Goal: Information Seeking & Learning: Understand process/instructions

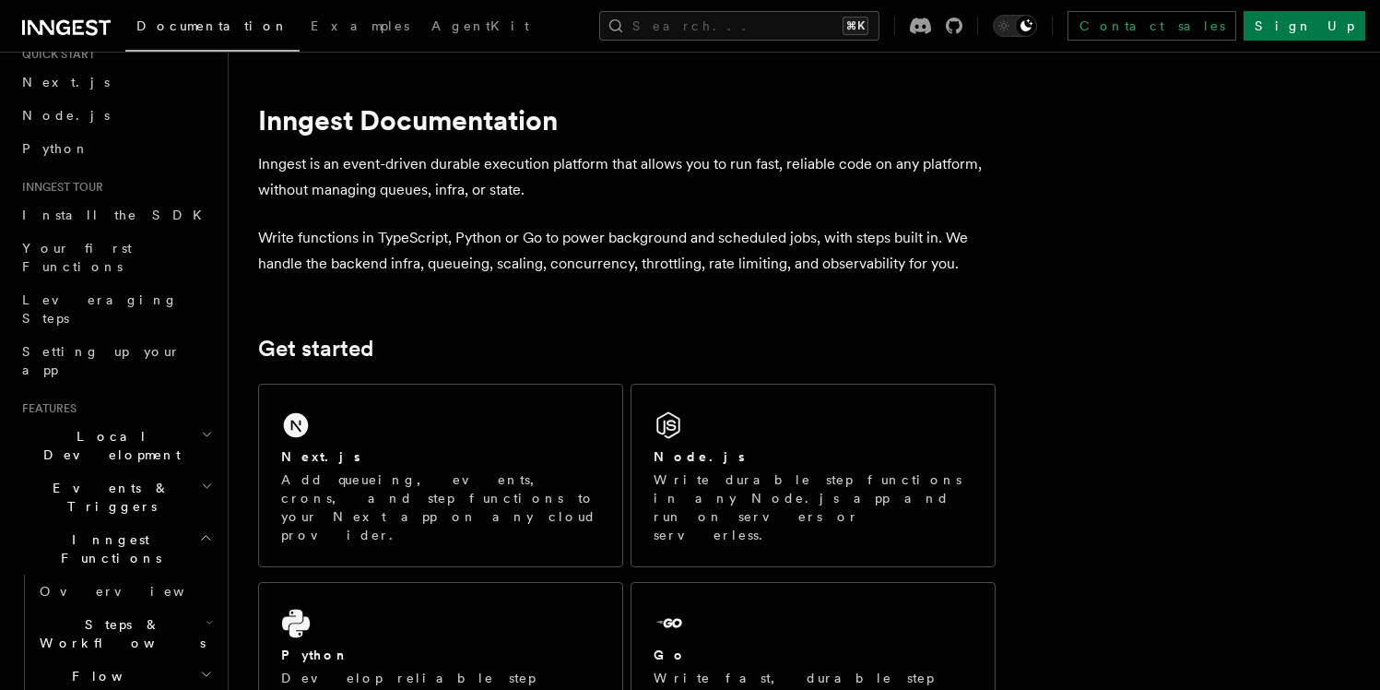
scroll to position [221, 0]
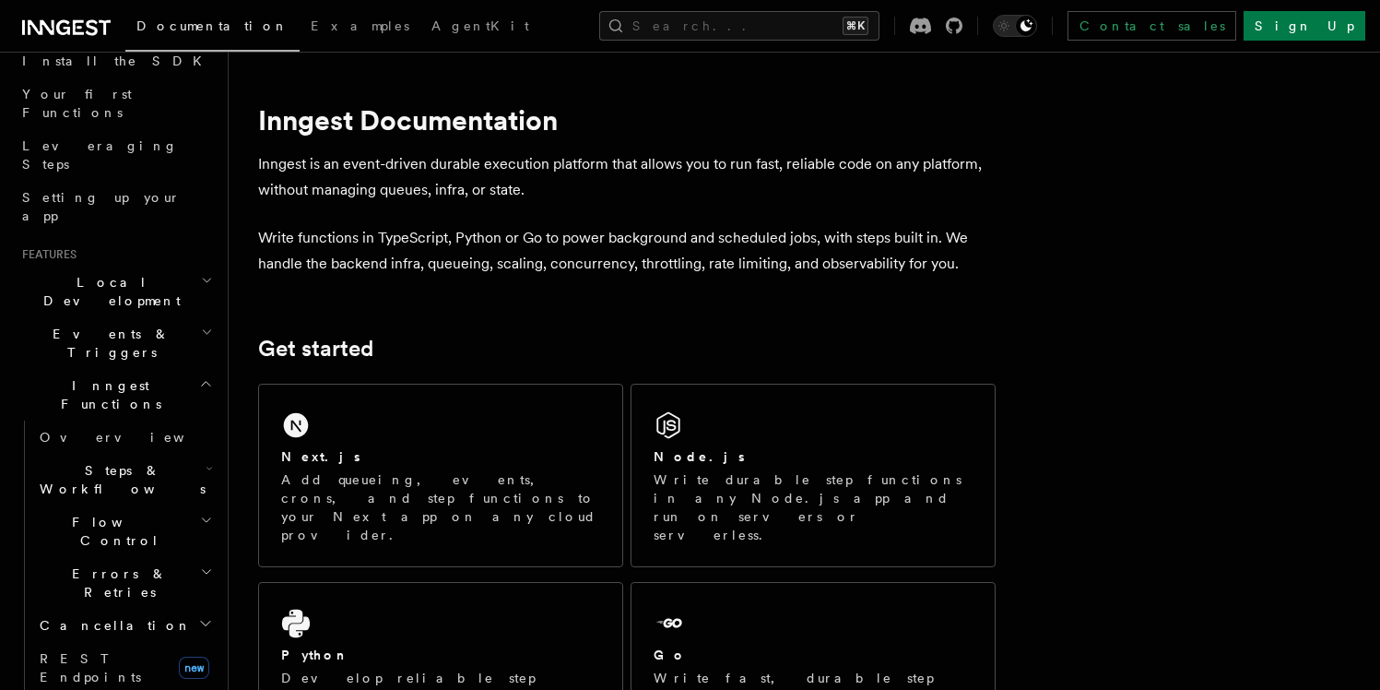
click at [124, 461] on span "Steps & Workflows" at bounding box center [118, 479] width 173 height 37
click at [123, 505] on link "Overview" at bounding box center [133, 521] width 167 height 33
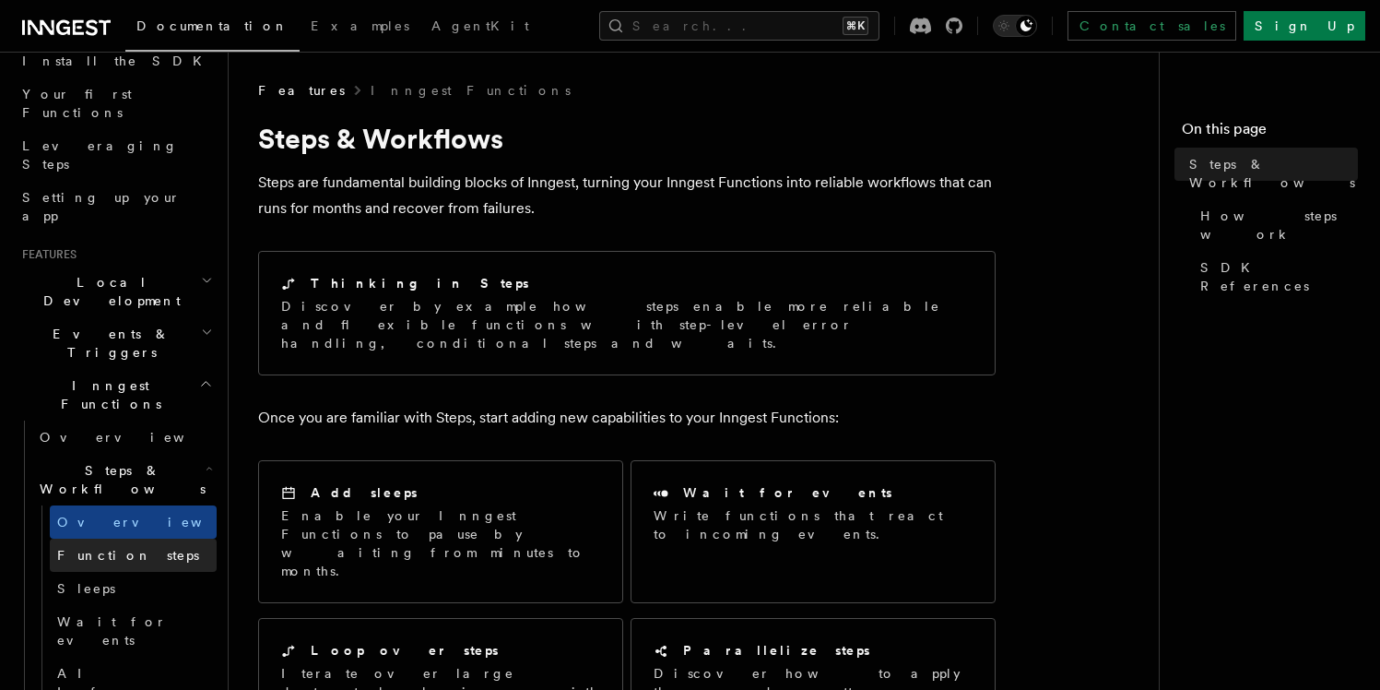
click at [136, 548] on span "Function steps" at bounding box center [128, 555] width 142 height 15
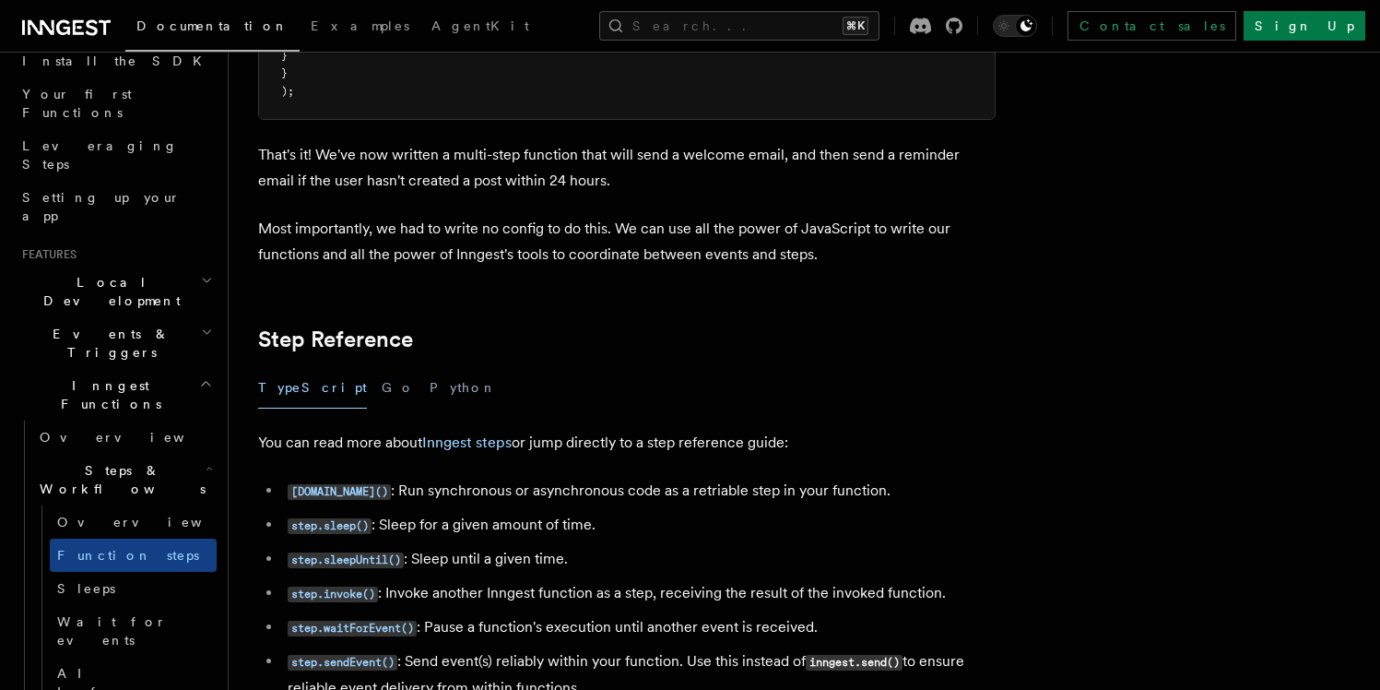
scroll to position [3227, 0]
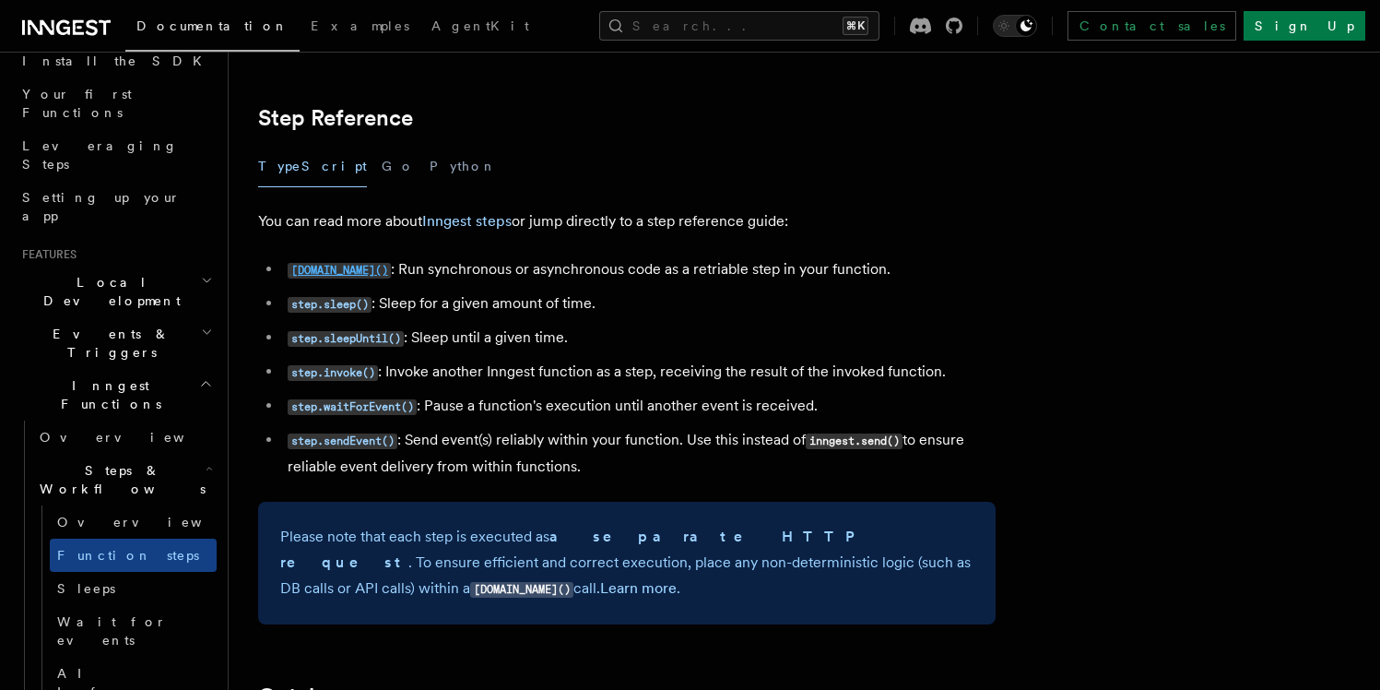
click at [308, 268] on code "[DOMAIN_NAME]()" at bounding box center [339, 271] width 103 height 16
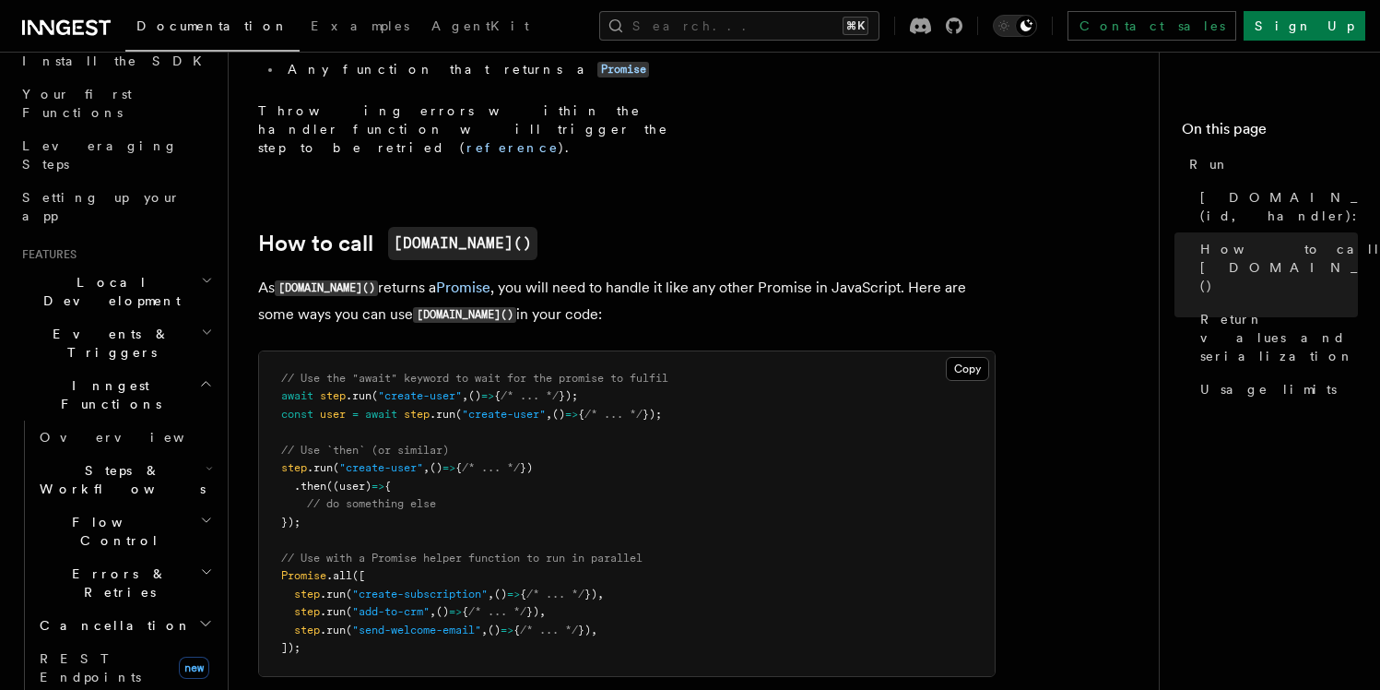
scroll to position [752, 0]
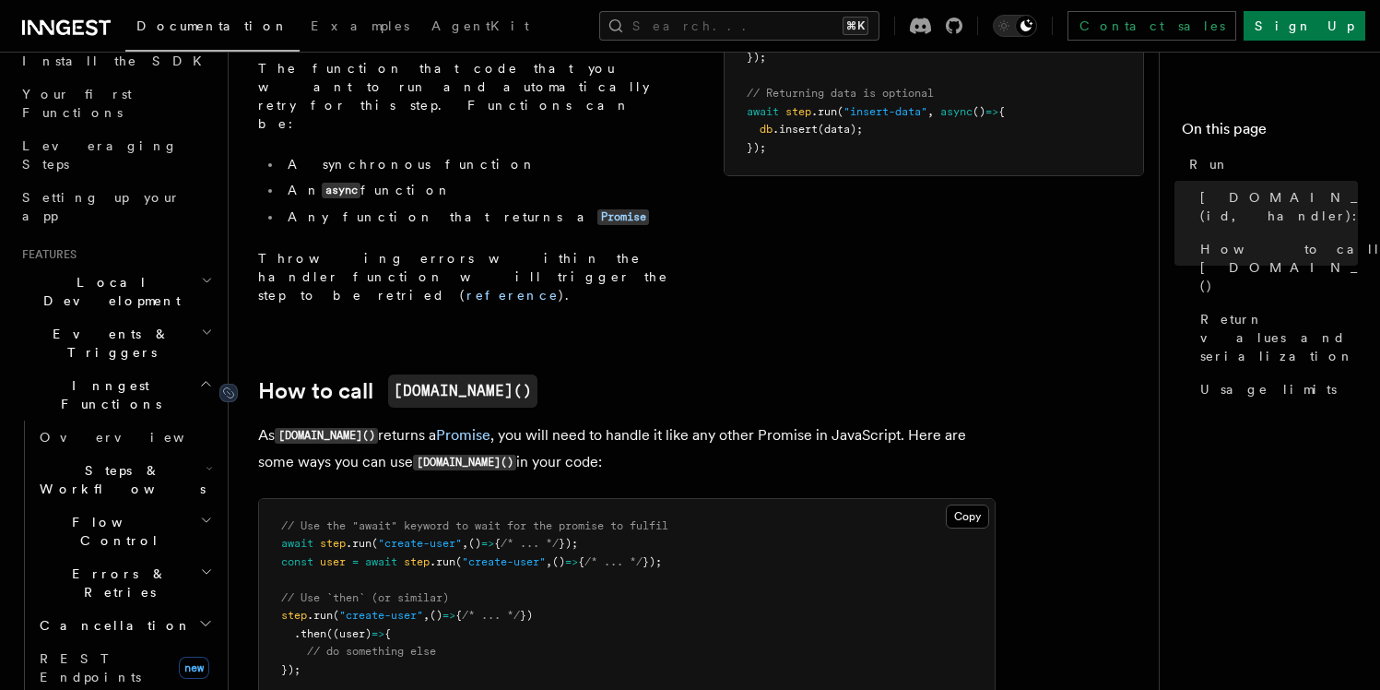
click at [330, 374] on link "How to call [DOMAIN_NAME]()" at bounding box center [397, 390] width 279 height 33
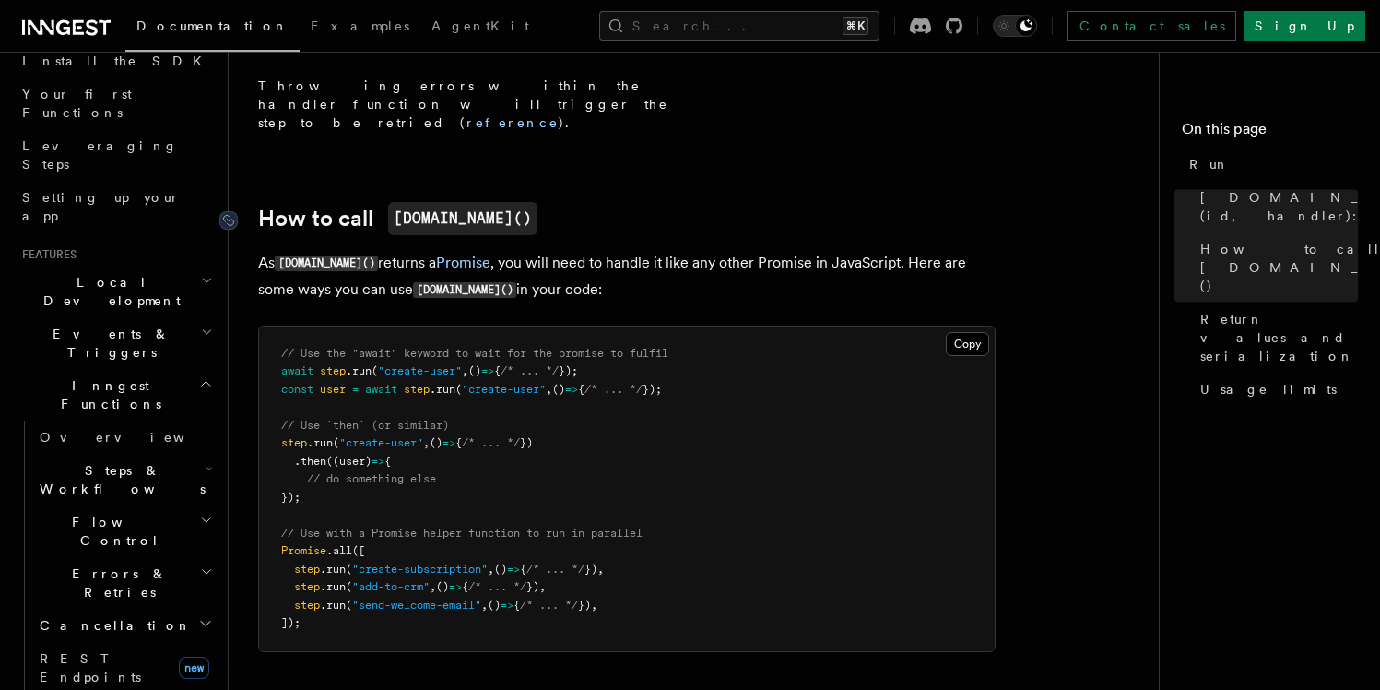
scroll to position [928, 0]
